Goal: Information Seeking & Learning: Find specific fact

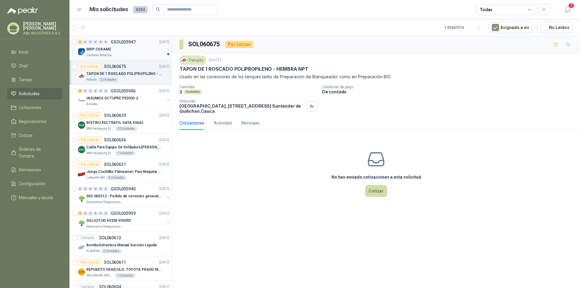
click at [110, 45] on div "1 0 0 0 0 0 GSOL005947 10/10/25" at bounding box center [124, 41] width 93 height 7
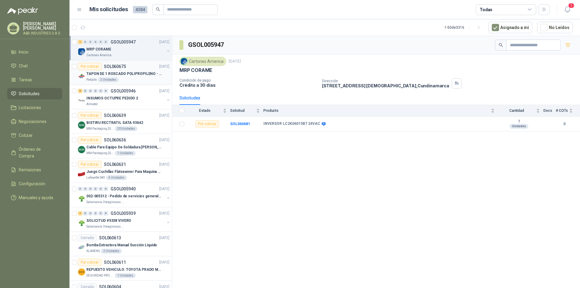
click at [155, 76] on p "TAPON DE 1 ROSCADO POLIPROPILENO - HEMBRA NPT" at bounding box center [123, 74] width 75 height 6
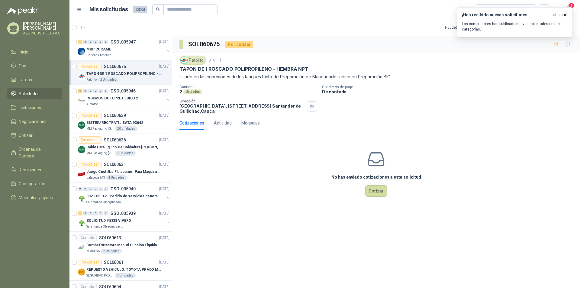
click at [29, 91] on span "Solicitudes" at bounding box center [29, 93] width 21 height 7
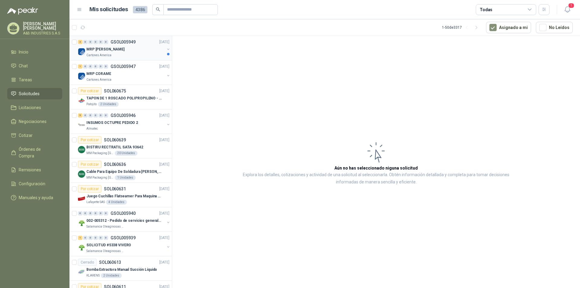
click at [109, 49] on div "MRP [PERSON_NAME]" at bounding box center [125, 49] width 78 height 7
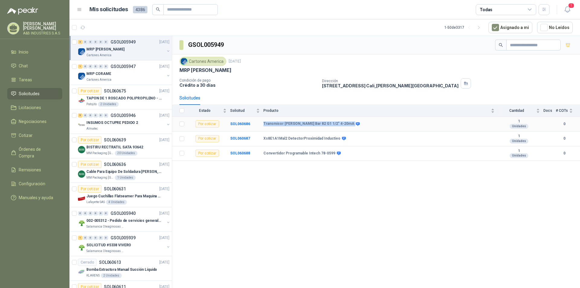
drag, startPoint x: 262, startPoint y: 124, endPoint x: 329, endPoint y: 124, distance: 66.5
click at [331, 121] on tr "Por cotizar SOL060686 Transmisor Vega Bar 82 G1 1/2" 4-20mA 1 Unidades 0" at bounding box center [376, 124] width 408 height 15
copy tr "Transmisor Vega Bar 82 G1 1/2" 4-20mA"
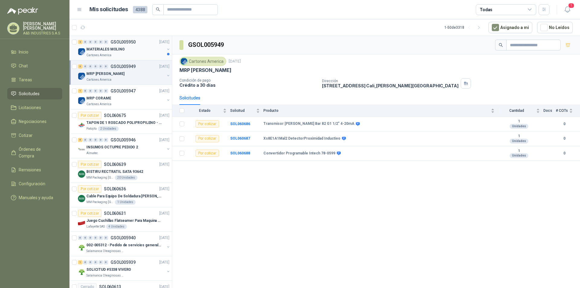
click at [121, 51] on p "MATERIALES MOLINO" at bounding box center [105, 50] width 38 height 6
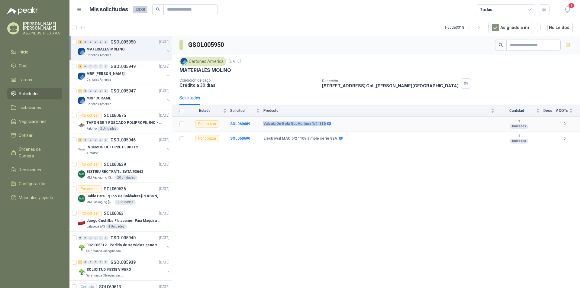
drag, startPoint x: 259, startPoint y: 123, endPoint x: 323, endPoint y: 125, distance: 63.8
click at [323, 125] on tr "Por cotizar SOL060689 Valvula De Bola Npt Ac.Inox 1/4' 316 1 Unidades 0" at bounding box center [376, 124] width 408 height 15
copy tr "Valvula De Bola Npt Ac.Inox 1/4' 316"
drag, startPoint x: 262, startPoint y: 139, endPoint x: 333, endPoint y: 137, distance: 71.0
click at [333, 137] on tr "Por cotizar SOL060690 Electroval MAC 5/2 110v simple serie 82A 1 Unidades 0" at bounding box center [376, 138] width 408 height 15
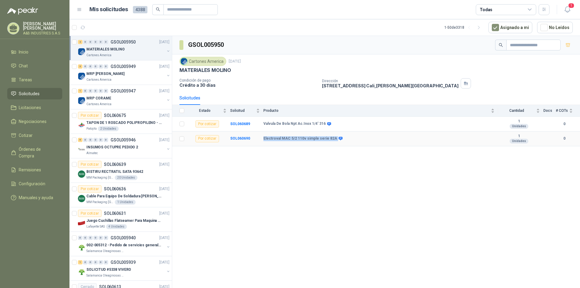
copy tr "Electroval MAC 5/2 110v simple serie 82A"
click at [256, 180] on div "GSOL005950 Cartones America 10 oct, 2025 MATERIALES MOLINO Condición de pago Cr…" at bounding box center [376, 163] width 408 height 254
click at [109, 71] on div "MRP MOLINO" at bounding box center [125, 73] width 78 height 7
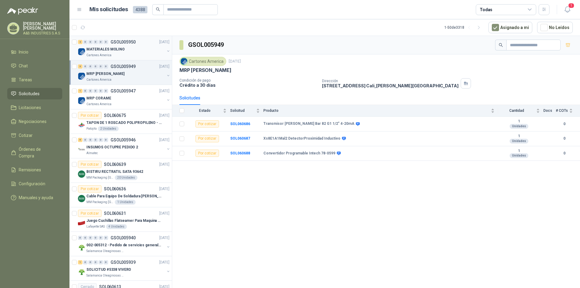
click at [108, 53] on p "Cartones America" at bounding box center [98, 55] width 25 height 5
click at [111, 71] on div "MRP MOLINO" at bounding box center [125, 73] width 78 height 7
drag, startPoint x: 259, startPoint y: 123, endPoint x: 332, endPoint y: 124, distance: 73.4
click at [333, 123] on tr "Por cotizar SOL060686 Transmisor Vega Bar 82 G1 1/2" 4-20mA 1 Unidades 0" at bounding box center [376, 124] width 408 height 15
copy tr "Transmisor Vega Bar 82 G1 1/2" 4-20mA"
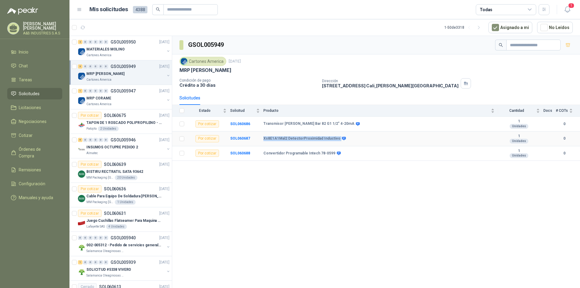
drag, startPoint x: 260, startPoint y: 136, endPoint x: 346, endPoint y: 143, distance: 85.5
click at [346, 143] on tr "Por cotizar SOL060687 Xs8E1A1Mal2 DetectorProximidad Inductivo 1 Unidades 0" at bounding box center [376, 138] width 408 height 15
copy tr "Xs8E1A1Mal2 DetectorProximidad Inductivo"
drag, startPoint x: 264, startPoint y: 153, endPoint x: 327, endPoint y: 160, distance: 63.5
click at [330, 161] on tr "Por cotizar SOL060688 Convertidor Programable Intech 78-0599 1 Unidades 0" at bounding box center [376, 153] width 408 height 15
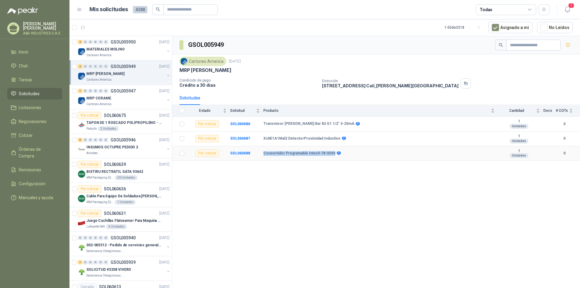
copy tr "Convertidor Programable Intech 78-0599"
click at [102, 92] on div "0" at bounding box center [100, 91] width 5 height 4
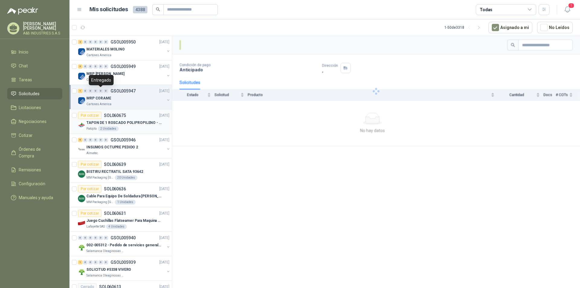
click at [116, 115] on p "SOL060675" at bounding box center [115, 115] width 22 height 4
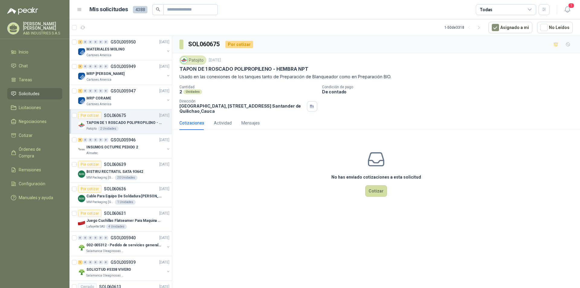
click at [248, 168] on div "No has enviado cotizaciones a esta solicitud Cotizar" at bounding box center [376, 173] width 408 height 77
drag, startPoint x: 179, startPoint y: 69, endPoint x: 300, endPoint y: 70, distance: 121.8
click at [308, 66] on div "Patojito 10 oct, 2025 TAPON DE 1 ROSCADO POLIPROPILENO - HEMBRA NPT Usado en la…" at bounding box center [376, 84] width 408 height 63
copy p "TAPON DE 1 ROSCADO POLIPROPILENO - HEMBRA NPT"
click at [213, 151] on div "No has enviado cotizaciones a esta solicitud Cotizar" at bounding box center [376, 173] width 408 height 77
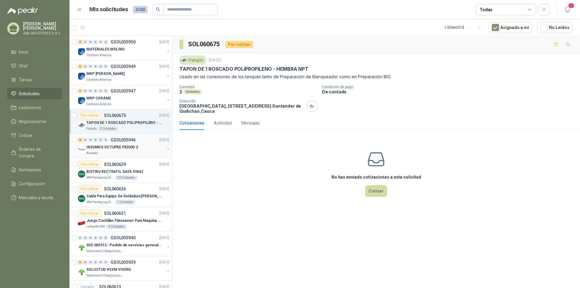
click at [132, 149] on p "INSUMOS OCTUPRE PEDIDO 2" at bounding box center [112, 147] width 52 height 6
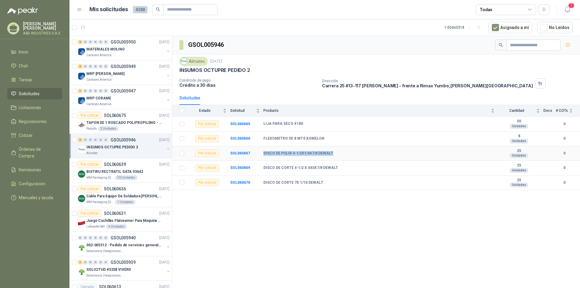
drag, startPoint x: 263, startPoint y: 151, endPoint x: 332, endPoint y: 153, distance: 68.3
click at [332, 153] on div "DISCO DE PULIR 4-1/2X1/4X7/8 DEWALT" at bounding box center [378, 153] width 231 height 5
copy b "DISCO DE PULIR 4-1/2X1/4X7/8 DEWALT"
drag, startPoint x: 263, startPoint y: 167, endPoint x: 333, endPoint y: 171, distance: 69.9
click at [333, 171] on tr "Por cotizar SOL060669 DISCO DE CORTE 4-1/2 X.045X7/8 DEWALT 25 Unidades 0" at bounding box center [376, 168] width 408 height 15
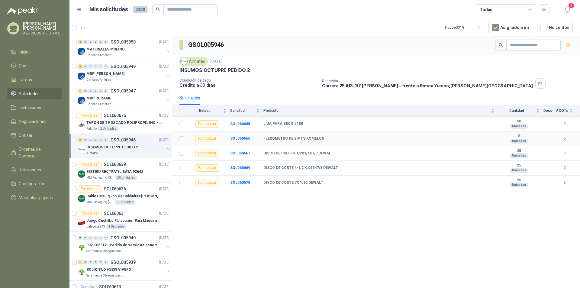
click at [277, 136] on b "FLEXOMETRO DE 8 MTS KOMELON" at bounding box center [293, 138] width 61 height 5
drag, startPoint x: 263, startPoint y: 136, endPoint x: 324, endPoint y: 143, distance: 61.7
click at [324, 143] on tr "Por cotizar SOL060666 FLEXOMETRO DE 8 MTS KOMELON 8 Unidades 0" at bounding box center [376, 138] width 408 height 15
copy tr "FLEXOMETRO DE 8 MTS KOMELON"
